Goal: Transaction & Acquisition: Purchase product/service

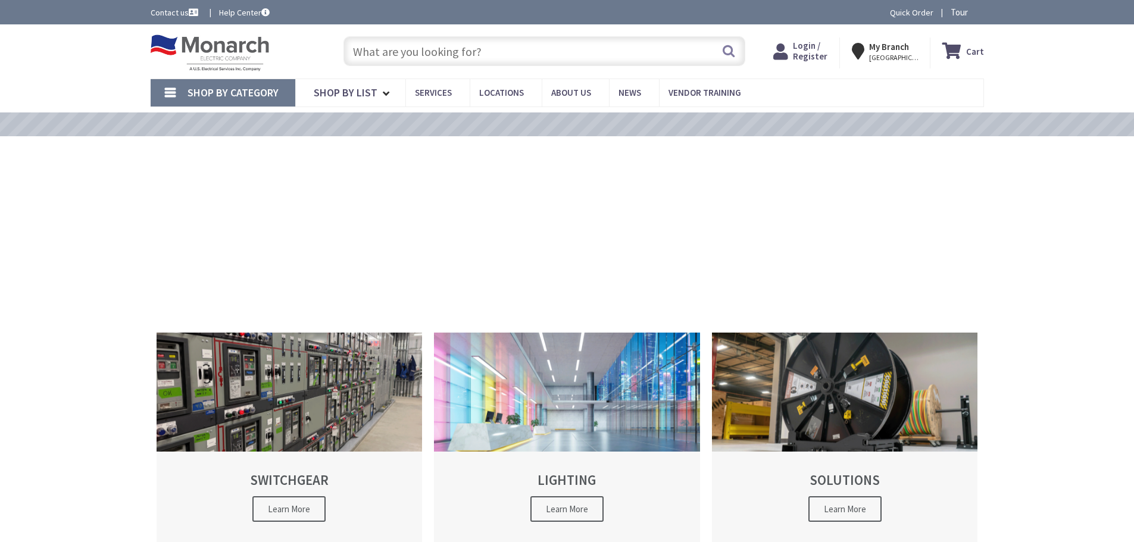
drag, startPoint x: 0, startPoint y: 0, endPoint x: 424, endPoint y: 47, distance: 426.6
click at [424, 47] on input "text" at bounding box center [545, 51] width 402 height 30
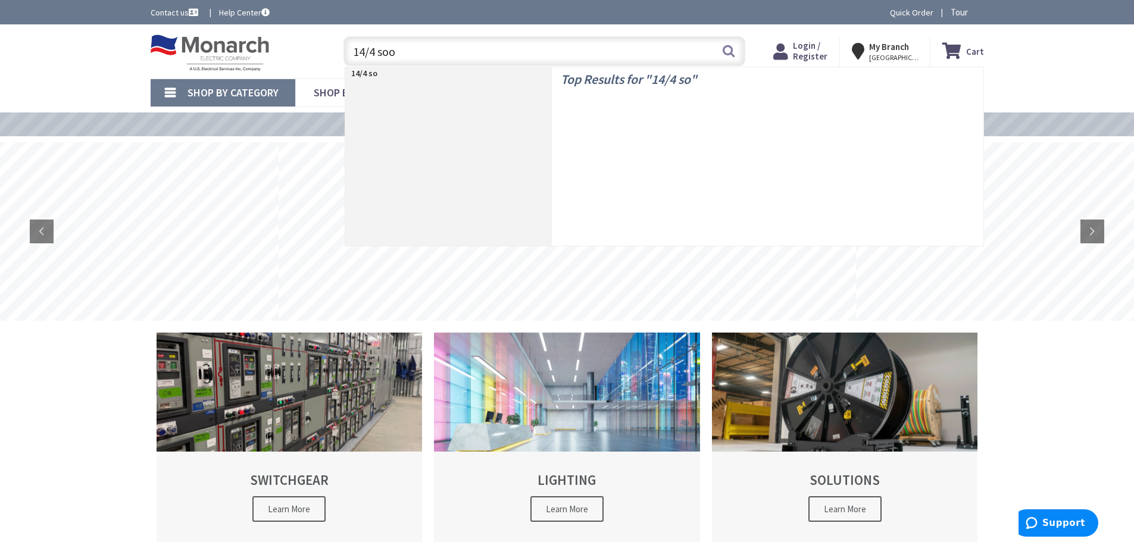
type input "14/4 soow"
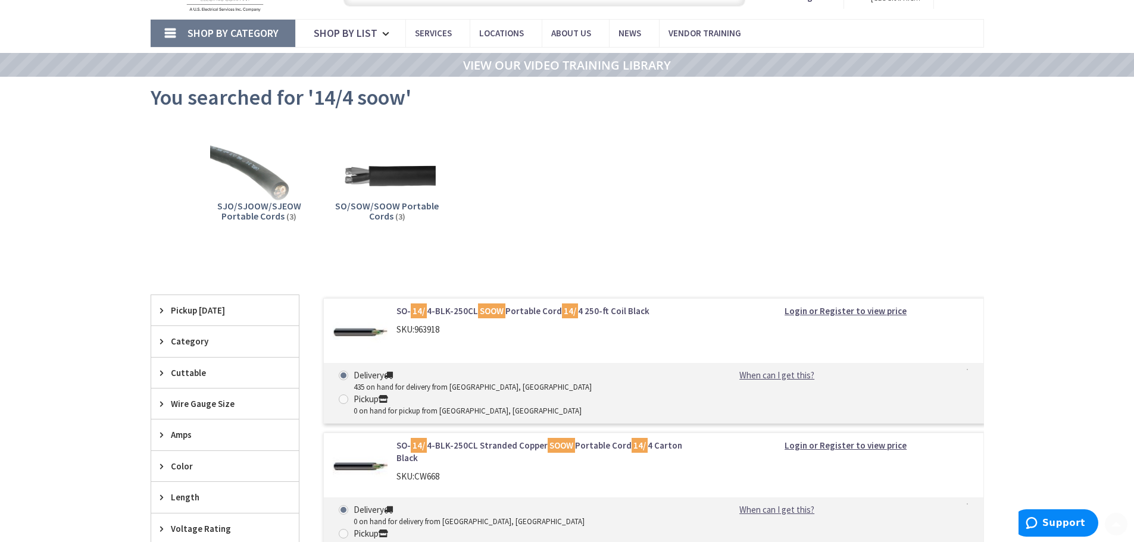
scroll to position [119, 0]
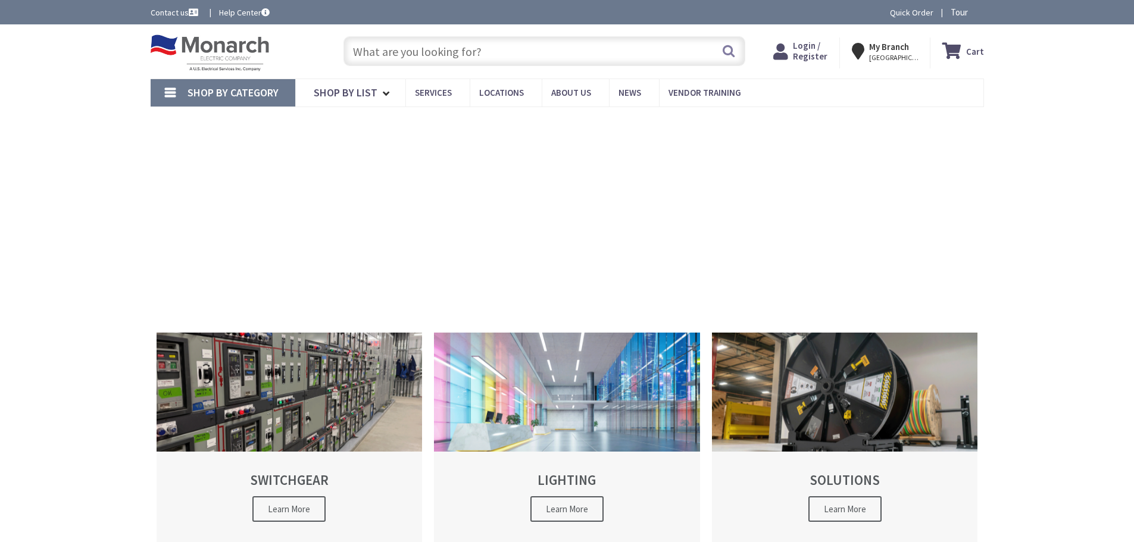
click at [409, 43] on input "text" at bounding box center [545, 51] width 402 height 30
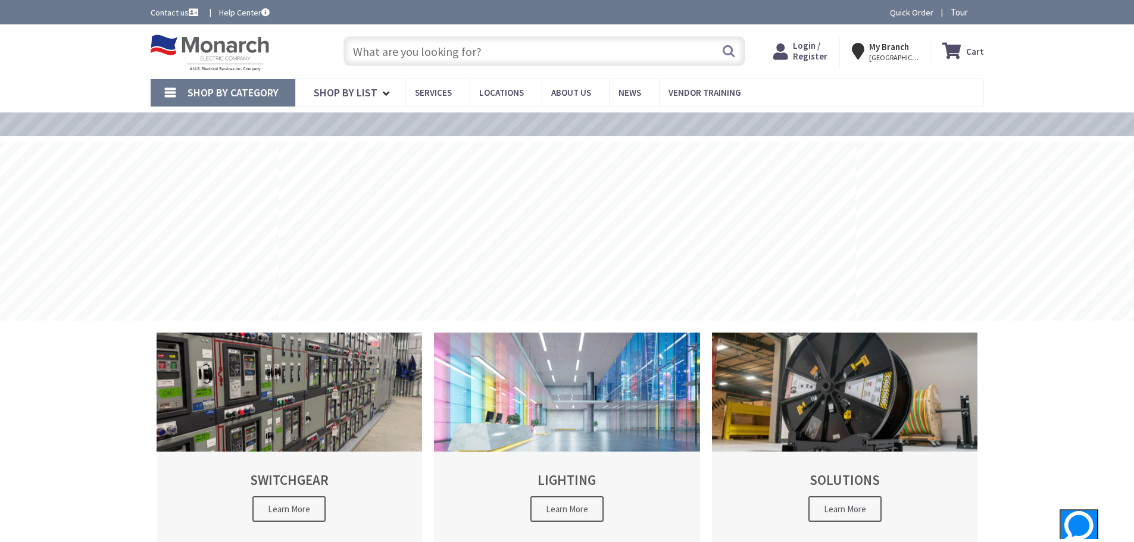
paste input "EZT2090F"
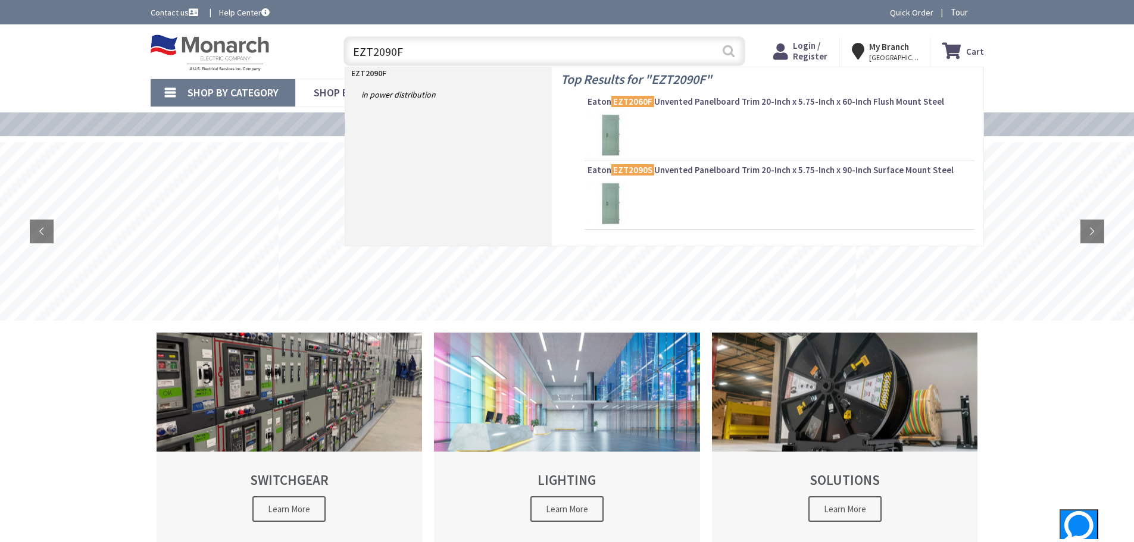
type input "EZT2090F"
click at [727, 51] on button "Search" at bounding box center [728, 51] width 15 height 27
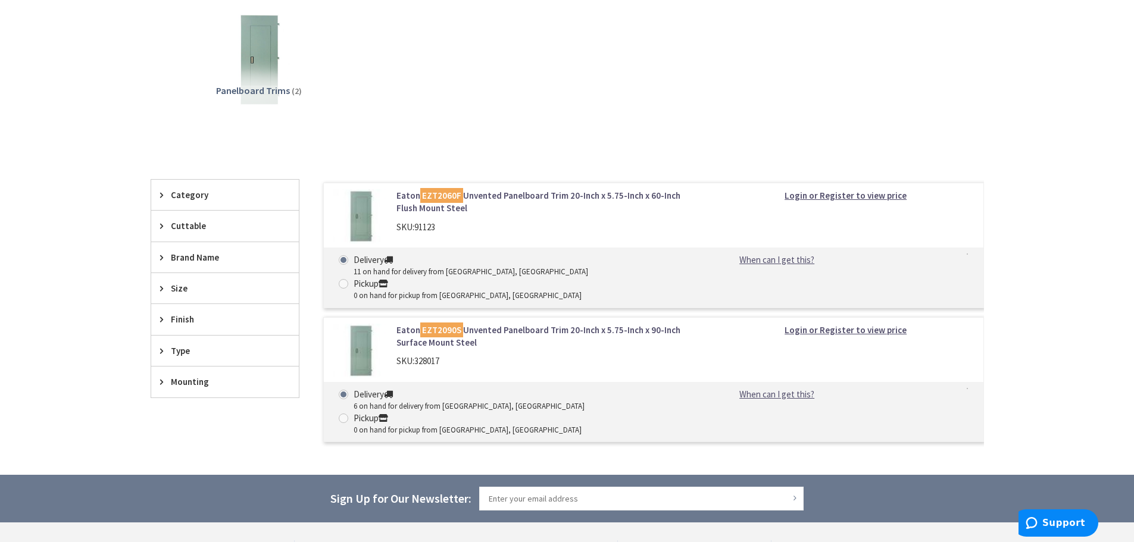
scroll to position [179, 0]
